Goal: Task Accomplishment & Management: Complete application form

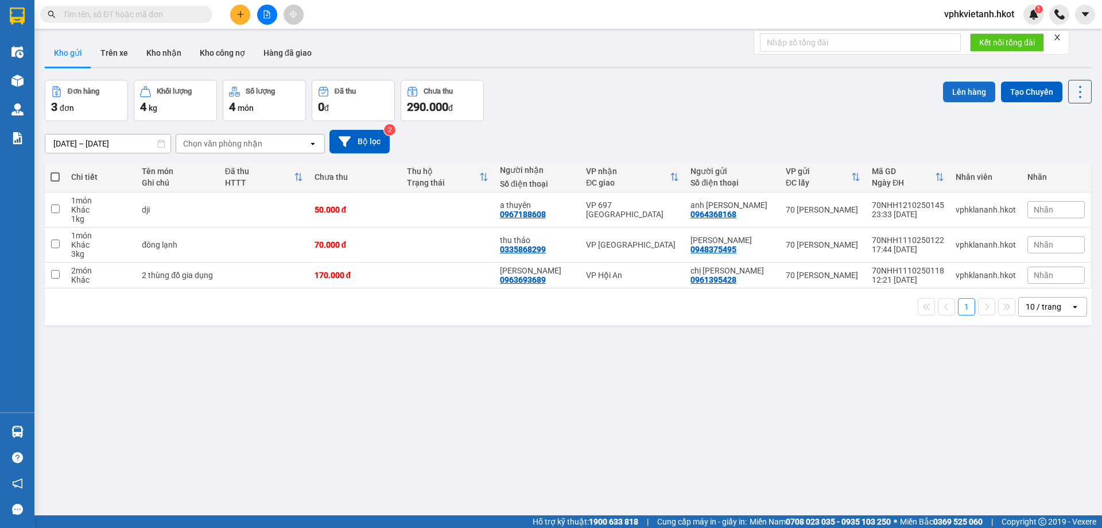
click at [971, 87] on button "Lên hàng" at bounding box center [969, 92] width 52 height 21
click at [1078, 24] on icon "Close" at bounding box center [1079, 22] width 9 height 9
click at [237, 15] on icon "plus" at bounding box center [241, 14] width 8 height 8
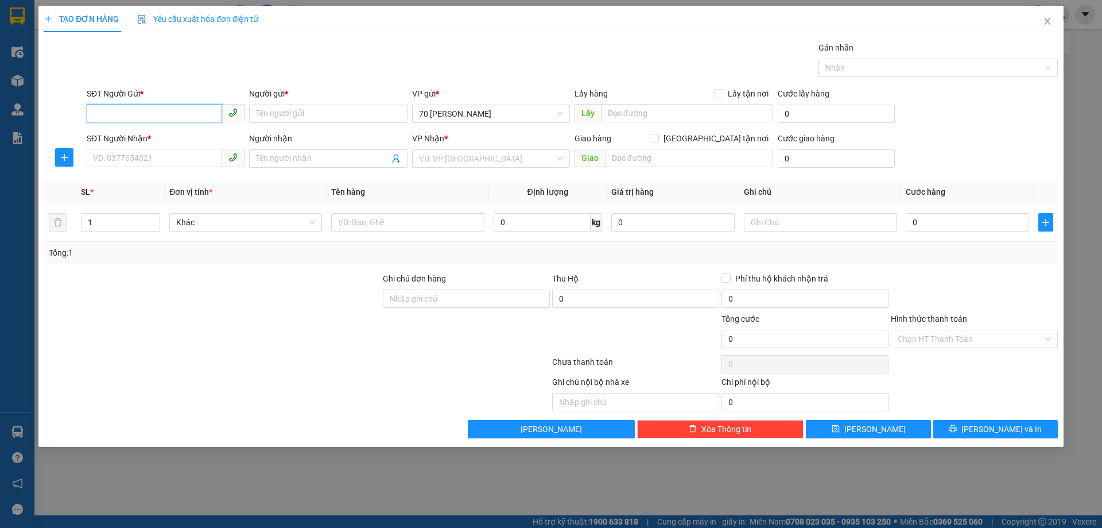
click at [145, 114] on input "SĐT Người Gửi *" at bounding box center [154, 113] width 135 height 18
click at [179, 111] on input "SĐT Người Gửi *" at bounding box center [154, 113] width 135 height 18
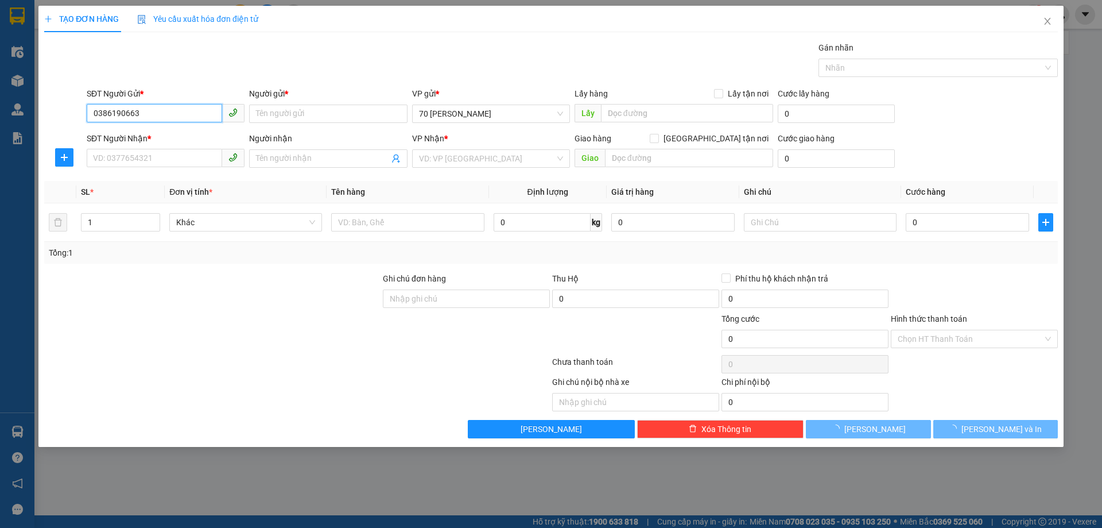
type input "0386190663"
click at [223, 68] on div "Gán nhãn Nhãn" at bounding box center [572, 61] width 976 height 40
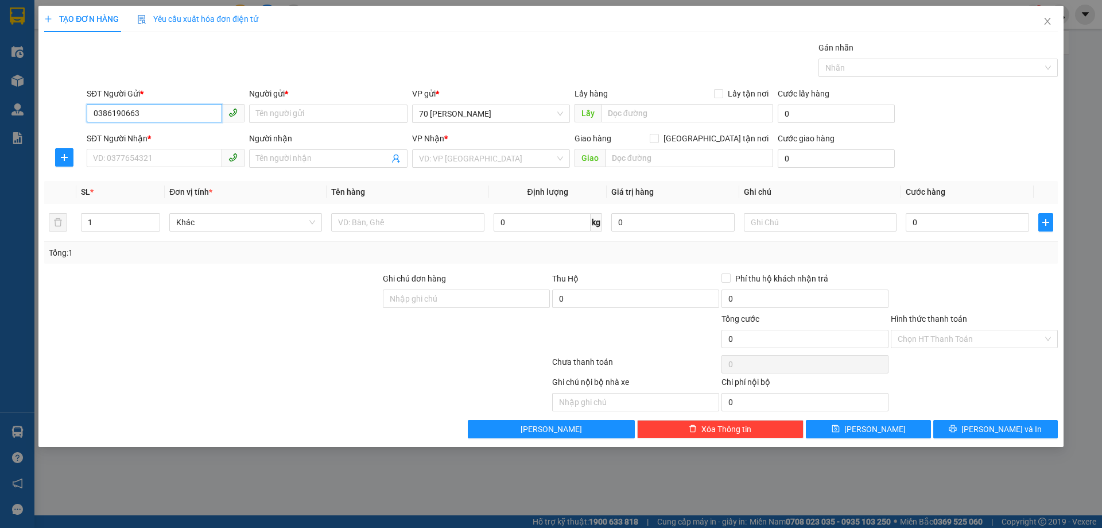
click at [186, 115] on input "0386190663" at bounding box center [154, 113] width 135 height 18
click at [153, 130] on div "0386190663 - Khang - Nhân Viên" at bounding box center [166, 136] width 144 height 13
type input "Khang - Nhân Viên"
click at [168, 153] on input "SĐT Người Nhận *" at bounding box center [154, 158] width 135 height 18
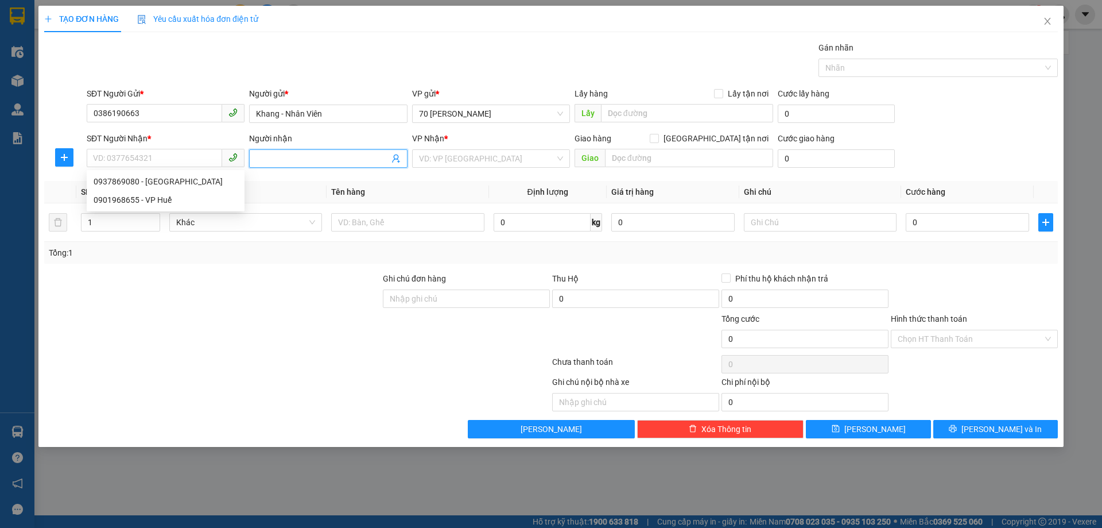
click at [309, 160] on input "Người nhận" at bounding box center [322, 158] width 133 height 13
type input "l"
type input "Long Sapa"
click at [294, 172] on div "Transit Pickup Surcharge Ids Transit Deliver Surcharge Ids Transit Deliver Surc…" at bounding box center [551, 239] width 1014 height 397
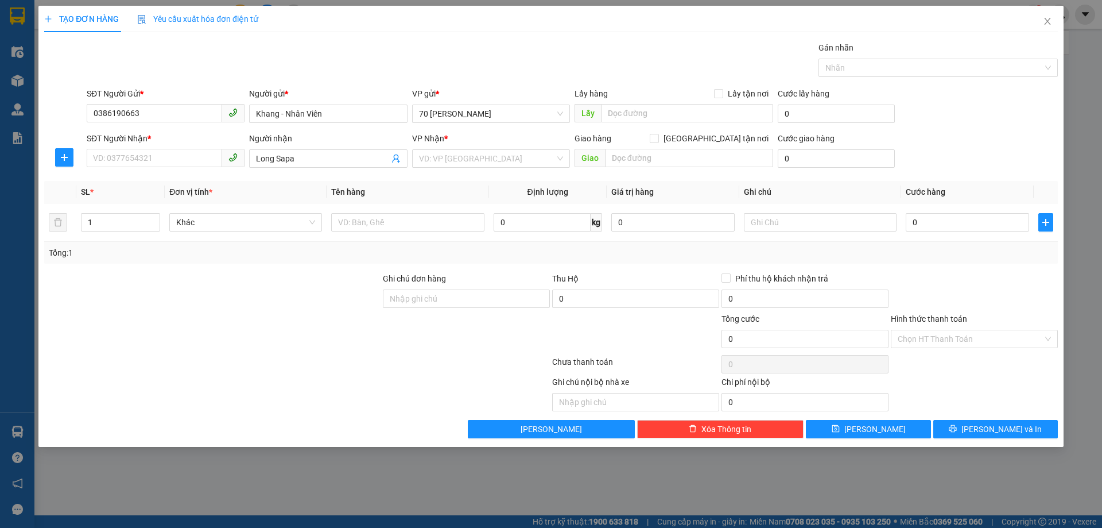
click at [299, 172] on div "Transit Pickup Surcharge Ids Transit Deliver Surcharge Ids Transit Deliver Surc…" at bounding box center [551, 239] width 1014 height 397
click at [348, 154] on input "Long Sapa" at bounding box center [322, 158] width 133 height 13
click at [373, 156] on input "Long Sapa" at bounding box center [322, 158] width 133 height 13
click at [460, 159] on input "search" at bounding box center [487, 158] width 136 height 17
type input "s"
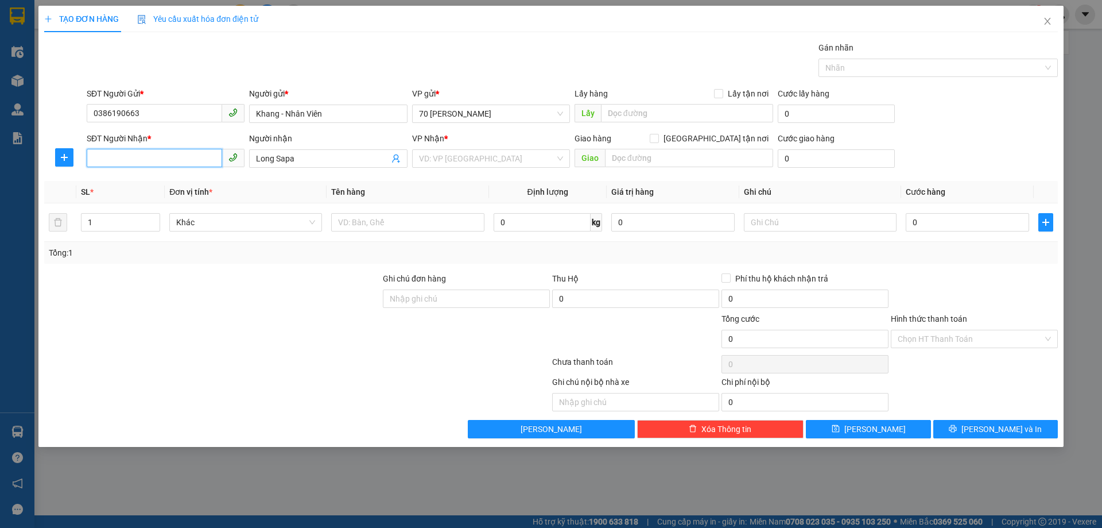
click at [214, 161] on input "SĐT Người Nhận *" at bounding box center [154, 158] width 135 height 18
click at [372, 167] on span "Long Sapa" at bounding box center [328, 158] width 158 height 18
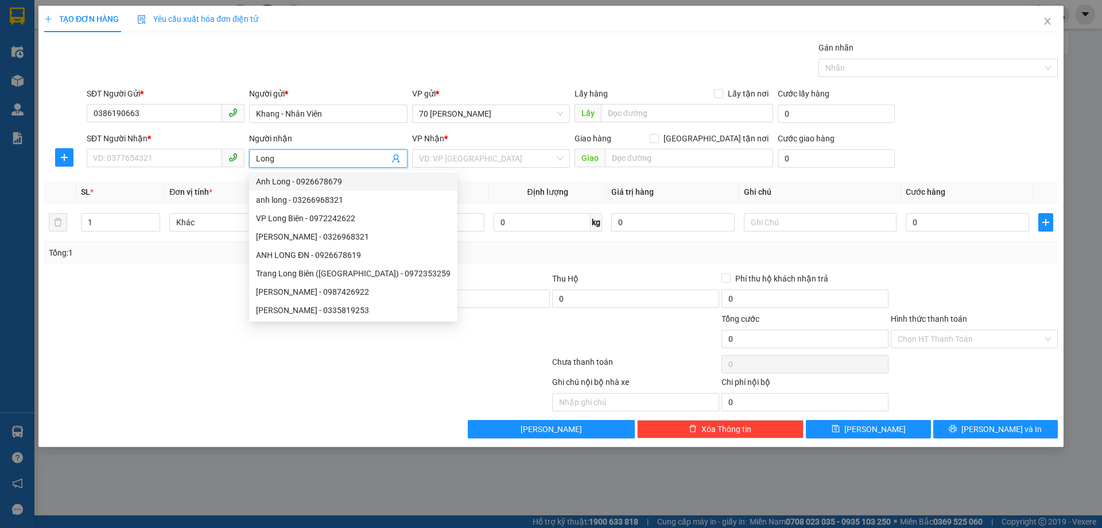
type input "Long"
click at [557, 254] on div "Tổng: 1" at bounding box center [551, 252] width 1005 height 13
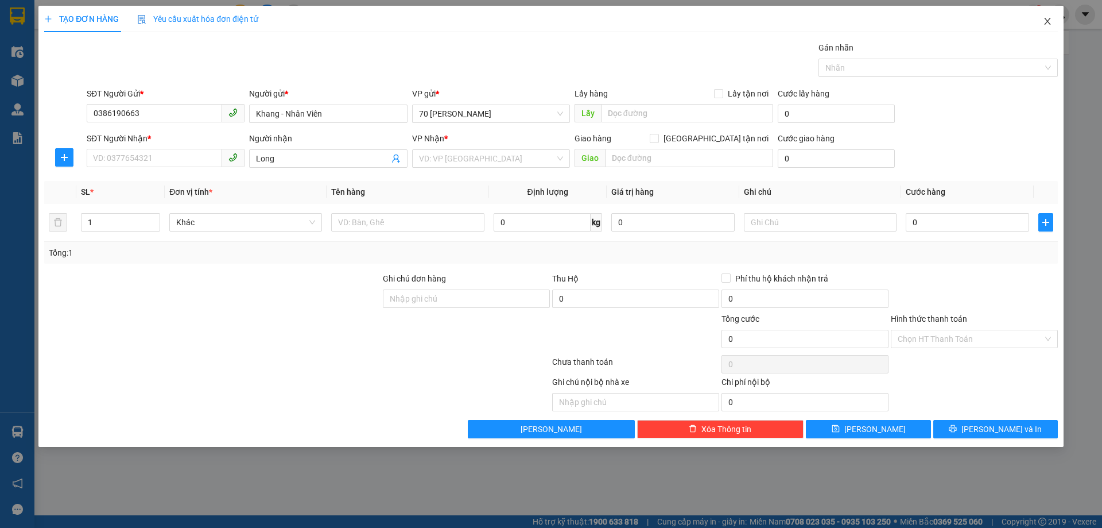
click at [1054, 17] on span "Close" at bounding box center [1048, 22] width 32 height 32
